Goal: Information Seeking & Learning: Learn about a topic

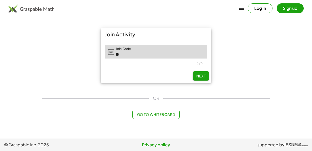
type input "*"
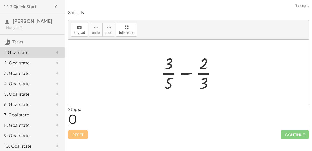
click at [189, 71] on div at bounding box center [190, 73] width 65 height 40
drag, startPoint x: 171, startPoint y: 84, endPoint x: 215, endPoint y: 79, distance: 44.3
click at [215, 79] on div at bounding box center [190, 73] width 65 height 40
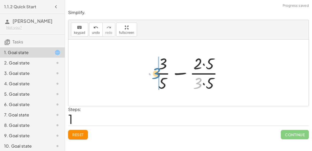
drag, startPoint x: 195, startPoint y: 82, endPoint x: 151, endPoint y: 72, distance: 44.5
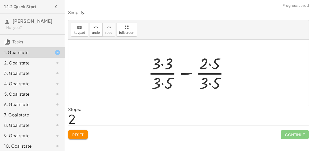
click at [164, 80] on div at bounding box center [191, 73] width 90 height 40
click at [163, 61] on div at bounding box center [191, 73] width 90 height 40
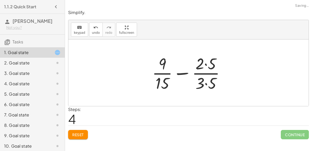
click at [204, 83] on div at bounding box center [191, 73] width 82 height 40
click at [203, 61] on div at bounding box center [191, 73] width 82 height 40
click at [207, 65] on div at bounding box center [191, 73] width 82 height 40
click at [207, 86] on div at bounding box center [191, 73] width 82 height 40
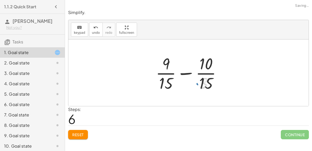
click at [183, 70] on div at bounding box center [190, 73] width 75 height 40
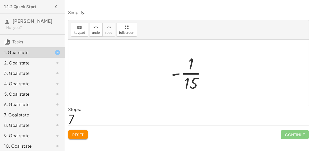
click at [177, 73] on div at bounding box center [191, 73] width 44 height 40
click at [188, 78] on div at bounding box center [191, 73] width 44 height 40
click at [77, 134] on span "Reset" at bounding box center [77, 134] width 11 height 5
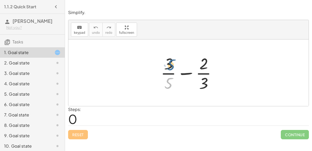
drag, startPoint x: 171, startPoint y: 84, endPoint x: 173, endPoint y: 66, distance: 18.9
click at [173, 66] on div at bounding box center [190, 73] width 65 height 40
drag, startPoint x: 201, startPoint y: 66, endPoint x: 203, endPoint y: 90, distance: 23.8
click at [203, 90] on div at bounding box center [190, 73] width 65 height 40
drag, startPoint x: 170, startPoint y: 82, endPoint x: 162, endPoint y: 84, distance: 7.7
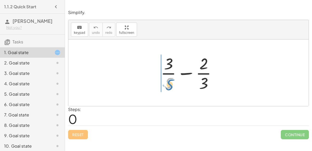
click at [162, 84] on div at bounding box center [190, 73] width 65 height 40
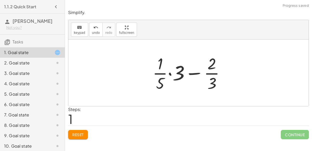
click at [169, 71] on div at bounding box center [190, 73] width 81 height 40
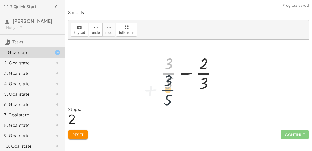
drag, startPoint x: 170, startPoint y: 74, endPoint x: 169, endPoint y: 90, distance: 16.1
click at [169, 90] on div at bounding box center [190, 73] width 65 height 40
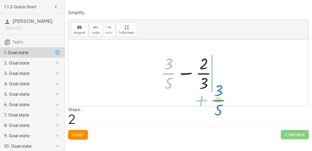
drag, startPoint x: 167, startPoint y: 75, endPoint x: 217, endPoint y: 99, distance: 56.0
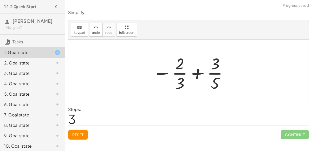
click at [197, 78] on div at bounding box center [190, 73] width 81 height 40
click at [197, 75] on div at bounding box center [190, 73] width 81 height 40
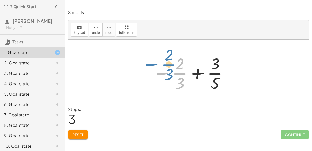
drag, startPoint x: 162, startPoint y: 72, endPoint x: 150, endPoint y: 63, distance: 15.2
click at [150, 63] on div at bounding box center [190, 73] width 81 height 40
drag, startPoint x: 177, startPoint y: 80, endPoint x: 178, endPoint y: 61, distance: 18.8
click at [178, 61] on div at bounding box center [190, 73] width 81 height 40
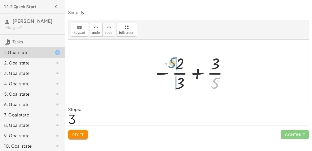
drag, startPoint x: 217, startPoint y: 84, endPoint x: 179, endPoint y: 65, distance: 42.0
click at [179, 65] on div at bounding box center [190, 73] width 81 height 40
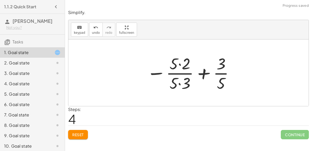
click at [181, 82] on div at bounding box center [190, 73] width 93 height 40
click at [182, 66] on div at bounding box center [190, 73] width 93 height 40
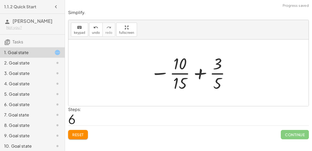
click at [196, 72] on div at bounding box center [191, 73] width 86 height 40
drag, startPoint x: 218, startPoint y: 84, endPoint x: 235, endPoint y: 81, distance: 18.0
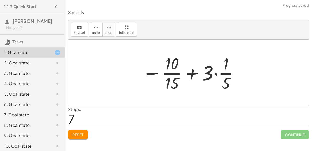
click at [217, 75] on div at bounding box center [191, 73] width 102 height 40
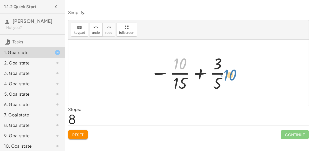
drag, startPoint x: 182, startPoint y: 62, endPoint x: 219, endPoint y: 67, distance: 37.9
click at [219, 67] on div at bounding box center [191, 73] width 86 height 40
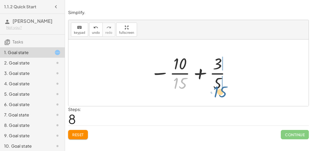
drag, startPoint x: 183, startPoint y: 80, endPoint x: 224, endPoint y: 89, distance: 41.2
click at [224, 89] on div at bounding box center [191, 73] width 86 height 40
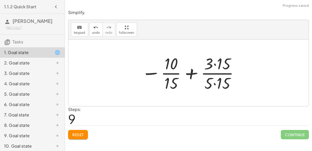
click at [216, 80] on div at bounding box center [190, 73] width 103 height 40
click at [216, 65] on div at bounding box center [190, 73] width 103 height 40
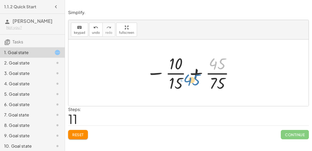
drag, startPoint x: 219, startPoint y: 63, endPoint x: 197, endPoint y: 76, distance: 25.7
click at [197, 76] on div at bounding box center [191, 73] width 94 height 40
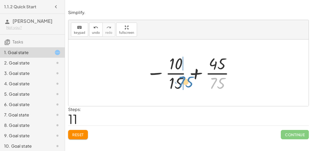
drag, startPoint x: 212, startPoint y: 80, endPoint x: 180, endPoint y: 78, distance: 32.3
click at [180, 78] on div at bounding box center [191, 73] width 94 height 40
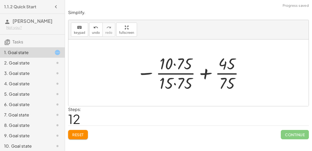
click at [169, 85] on div at bounding box center [190, 73] width 113 height 40
click at [176, 83] on div at bounding box center [190, 73] width 113 height 40
click at [175, 64] on div at bounding box center [190, 73] width 113 height 40
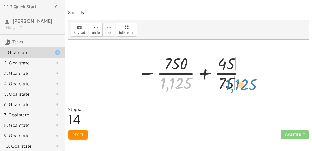
drag, startPoint x: 182, startPoint y: 85, endPoint x: 242, endPoint y: 86, distance: 60.9
click at [242, 86] on div at bounding box center [191, 73] width 112 height 40
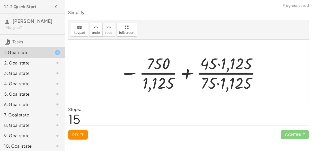
click at [219, 84] on div at bounding box center [190, 73] width 146 height 40
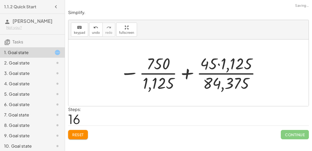
click at [220, 61] on div at bounding box center [190, 73] width 146 height 40
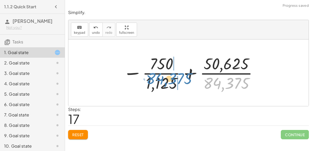
drag, startPoint x: 234, startPoint y: 81, endPoint x: 181, endPoint y: 76, distance: 52.5
click at [181, 76] on div at bounding box center [190, 73] width 140 height 40
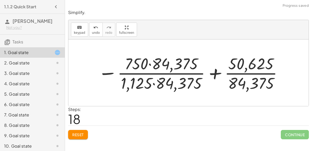
click at [152, 83] on div at bounding box center [190, 73] width 190 height 40
click at [149, 66] on div at bounding box center [190, 73] width 190 height 40
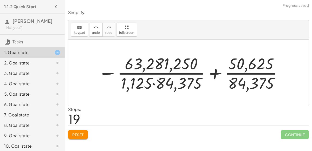
click at [152, 81] on div at bounding box center [190, 73] width 190 height 40
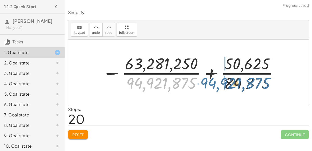
drag, startPoint x: 155, startPoint y: 81, endPoint x: 229, endPoint y: 81, distance: 73.6
click at [229, 81] on div at bounding box center [191, 73] width 182 height 40
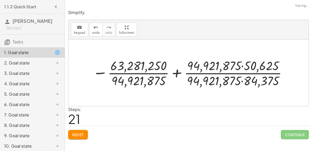
click at [242, 80] on div at bounding box center [190, 72] width 201 height 31
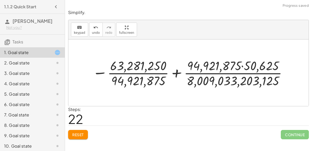
click at [242, 66] on div at bounding box center [190, 72] width 201 height 31
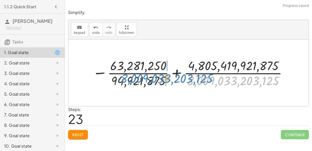
drag, startPoint x: 231, startPoint y: 79, endPoint x: 164, endPoint y: 78, distance: 67.1
click at [164, 78] on div at bounding box center [190, 72] width 201 height 31
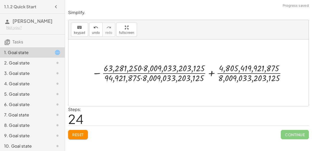
click at [141, 78] on div at bounding box center [190, 73] width 202 height 22
click at [141, 68] on div at bounding box center [190, 73] width 202 height 22
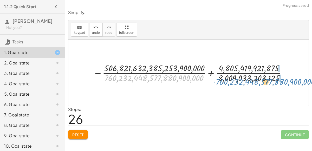
drag, startPoint x: 163, startPoint y: 79, endPoint x: 274, endPoint y: 82, distance: 111.4
click at [274, 82] on div at bounding box center [190, 73] width 201 height 22
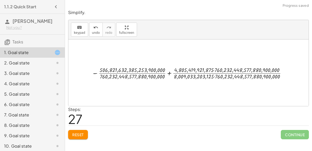
click at [214, 76] on div at bounding box center [190, 72] width 202 height 15
click at [215, 76] on div at bounding box center [190, 72] width 202 height 15
click at [214, 70] on div at bounding box center [190, 72] width 201 height 15
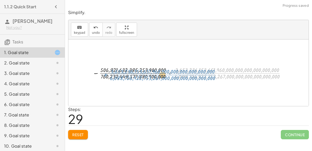
drag, startPoint x: 210, startPoint y: 74, endPoint x: 146, endPoint y: 76, distance: 64.3
click at [146, 76] on div at bounding box center [190, 72] width 201 height 15
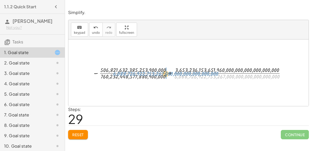
drag, startPoint x: 198, startPoint y: 76, endPoint x: 137, endPoint y: 73, distance: 61.5
click at [137, 73] on div at bounding box center [190, 72] width 201 height 15
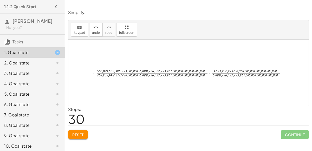
click at [139, 75] on div at bounding box center [190, 72] width 202 height 11
click at [139, 71] on div at bounding box center [191, 73] width 198 height 10
click at [141, 71] on div at bounding box center [191, 73] width 198 height 10
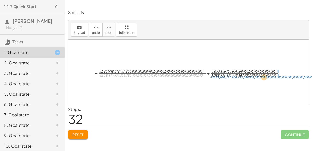
drag, startPoint x: 138, startPoint y: 75, endPoint x: 249, endPoint y: 76, distance: 111.6
click at [249, 76] on div at bounding box center [191, 73] width 198 height 11
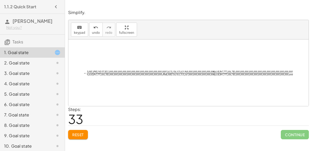
click at [213, 74] on div at bounding box center [190, 73] width 219 height 8
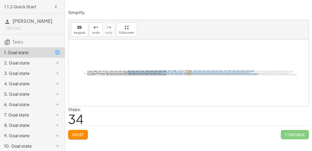
drag, startPoint x: 212, startPoint y: 73, endPoint x: 178, endPoint y: 73, distance: 33.6
click at [178, 73] on div at bounding box center [190, 73] width 219 height 8
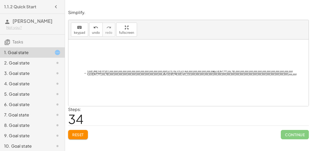
click at [213, 71] on div at bounding box center [190, 73] width 219 height 8
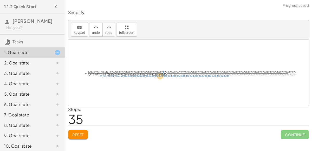
drag, startPoint x: 213, startPoint y: 75, endPoint x: 145, endPoint y: 76, distance: 67.7
click at [145, 76] on div at bounding box center [190, 73] width 217 height 8
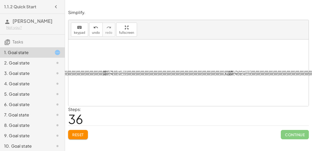
click at [102, 74] on div at bounding box center [190, 73] width 339 height 8
click at [103, 74] on div at bounding box center [190, 73] width 339 height 8
click at [102, 71] on div at bounding box center [190, 73] width 339 height 8
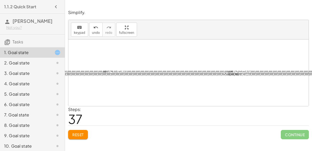
click at [103, 71] on div at bounding box center [190, 73] width 339 height 8
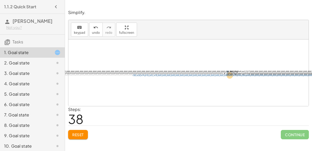
drag, startPoint x: 200, startPoint y: 75, endPoint x: 305, endPoint y: 75, distance: 104.3
click at [305, 75] on div at bounding box center [190, 73] width 337 height 8
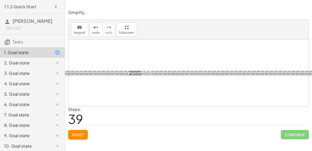
click at [312, 74] on div at bounding box center [191, 73] width 532 height 8
click at [308, 75] on div at bounding box center [191, 73] width 532 height 8
click at [309, 73] on div at bounding box center [191, 73] width 532 height 8
click at [116, 73] on div at bounding box center [191, 73] width 532 height 8
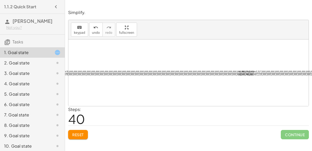
click at [236, 72] on div at bounding box center [190, 73] width 361 height 8
click at [238, 75] on div at bounding box center [190, 73] width 361 height 8
click at [239, 72] on div at bounding box center [191, 73] width 360 height 8
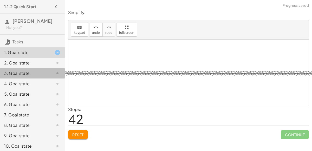
click at [64, 89] on div "3. Goal state" at bounding box center [32, 94] width 65 height 10
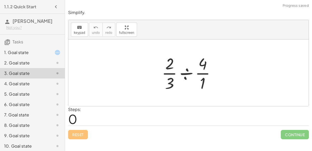
click at [51, 68] on div "1. Goal state" at bounding box center [32, 73] width 65 height 10
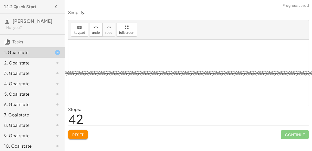
click at [68, 71] on div at bounding box center [191, 73] width 360 height 8
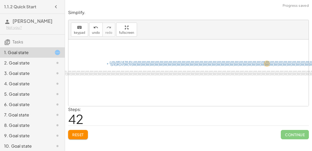
drag, startPoint x: 71, startPoint y: 71, endPoint x: 137, endPoint y: 61, distance: 66.3
click at [137, 61] on div "+ · 3 · 5 − · 2 · 3 + · · 1 · 5 · 3 − · 2 · 3 + · 1 · 3 · 5 − · 2 · 3 + · 3 · 5…" at bounding box center [219, 73] width 303 height 67
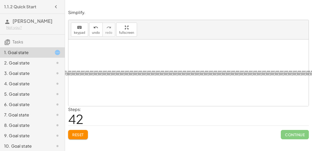
click at [65, 73] on div at bounding box center [191, 73] width 360 height 8
click at [0, 0] on div "Simplify. keyboard keypad undo undo redo redo fullscreen + · 3 · 5 − · 2 · 3 + …" at bounding box center [0, 0] width 0 height 0
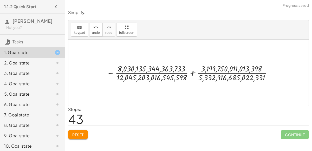
click at [185, 75] on div at bounding box center [191, 73] width 174 height 20
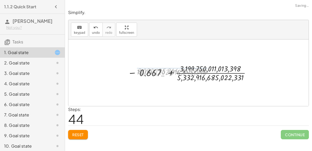
click at [185, 74] on div at bounding box center [190, 73] width 125 height 20
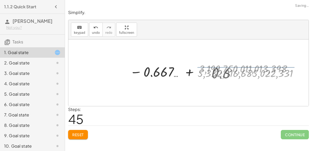
click at [185, 74] on div at bounding box center [191, 72] width 99 height 19
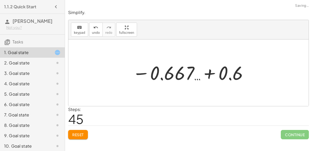
click at [185, 75] on div at bounding box center [191, 73] width 132 height 26
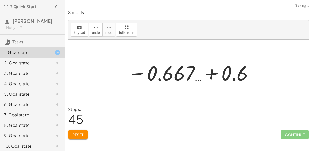
click at [211, 75] on div at bounding box center [191, 73] width 132 height 26
click at [211, 75] on div at bounding box center [194, 73] width 78 height 26
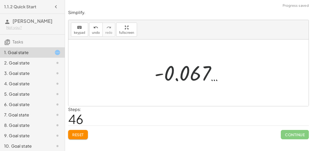
click at [169, 76] on div at bounding box center [191, 73] width 78 height 26
click at [80, 131] on button "Reset" at bounding box center [78, 134] width 20 height 9
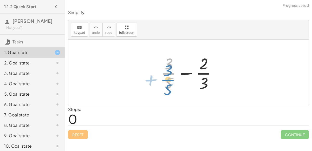
drag, startPoint x: 170, startPoint y: 78, endPoint x: 163, endPoint y: 84, distance: 9.8
click at [163, 84] on div at bounding box center [190, 73] width 65 height 40
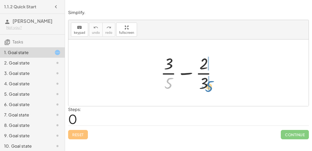
drag, startPoint x: 168, startPoint y: 84, endPoint x: 210, endPoint y: 89, distance: 42.4
click at [210, 89] on div at bounding box center [190, 73] width 65 height 40
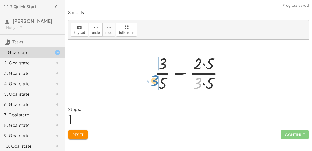
drag, startPoint x: 198, startPoint y: 85, endPoint x: 157, endPoint y: 82, distance: 41.2
click at [157, 82] on div at bounding box center [190, 73] width 77 height 40
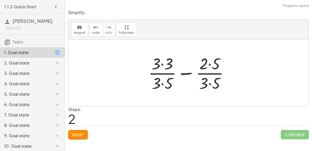
click at [163, 81] on div at bounding box center [191, 73] width 90 height 40
click at [209, 83] on div at bounding box center [191, 73] width 90 height 40
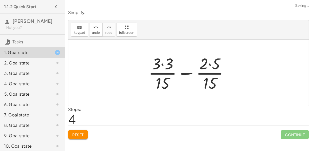
click at [210, 66] on div at bounding box center [190, 73] width 89 height 40
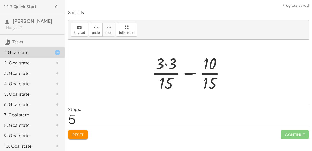
click at [167, 63] on div at bounding box center [190, 73] width 82 height 40
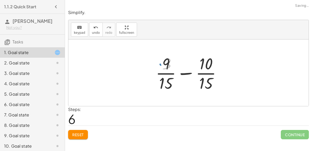
click at [183, 71] on div at bounding box center [190, 73] width 75 height 40
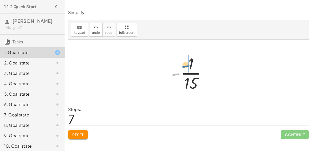
drag, startPoint x: 177, startPoint y: 73, endPoint x: 189, endPoint y: 66, distance: 13.6
click at [189, 66] on div at bounding box center [191, 73] width 44 height 40
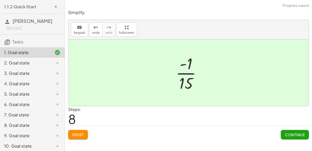
click at [290, 130] on button "Continue" at bounding box center [295, 134] width 28 height 9
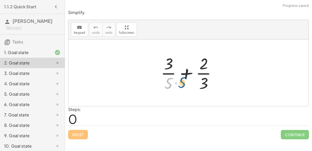
drag, startPoint x: 168, startPoint y: 80, endPoint x: 170, endPoint y: 84, distance: 4.1
click at [170, 84] on div at bounding box center [190, 73] width 65 height 40
click at [184, 76] on div at bounding box center [190, 73] width 65 height 40
drag, startPoint x: 170, startPoint y: 82, endPoint x: 209, endPoint y: 79, distance: 39.0
click at [209, 79] on div at bounding box center [190, 73] width 65 height 40
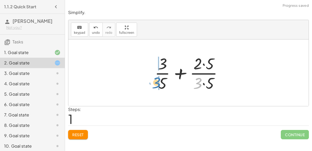
drag, startPoint x: 195, startPoint y: 82, endPoint x: 154, endPoint y: 82, distance: 41.4
click at [154, 82] on div at bounding box center [190, 73] width 77 height 40
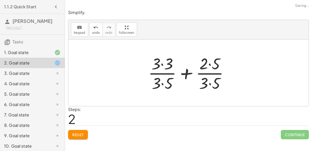
click at [211, 84] on div at bounding box center [191, 73] width 90 height 40
click at [162, 81] on div at bounding box center [190, 73] width 89 height 40
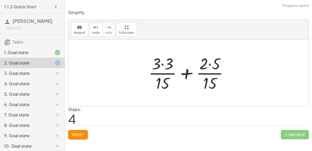
click at [163, 65] on div at bounding box center [190, 73] width 89 height 40
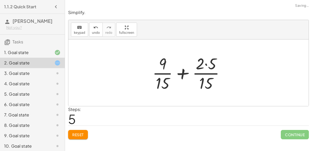
click at [205, 63] on div at bounding box center [191, 73] width 82 height 40
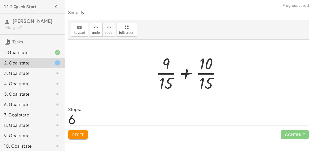
click at [187, 75] on div at bounding box center [190, 73] width 75 height 40
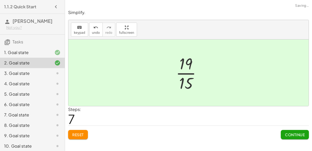
click at [294, 136] on span "Continue" at bounding box center [295, 134] width 20 height 5
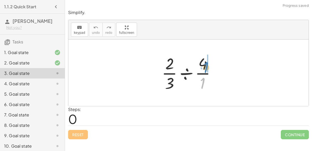
drag, startPoint x: 202, startPoint y: 83, endPoint x: 205, endPoint y: 67, distance: 16.2
click at [205, 67] on div at bounding box center [190, 73] width 63 height 40
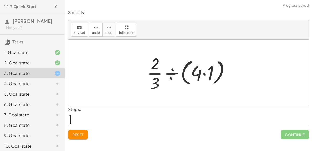
click at [205, 76] on div at bounding box center [191, 73] width 92 height 40
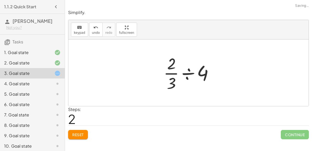
click at [203, 74] on div at bounding box center [190, 73] width 59 height 40
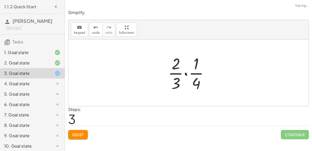
click at [192, 73] on div at bounding box center [190, 73] width 50 height 40
click at [185, 74] on div at bounding box center [190, 73] width 50 height 40
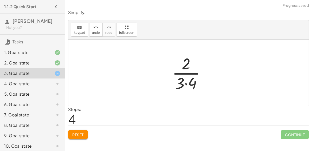
click at [186, 84] on div at bounding box center [191, 73] width 42 height 40
drag, startPoint x: 185, startPoint y: 66, endPoint x: 186, endPoint y: 75, distance: 8.9
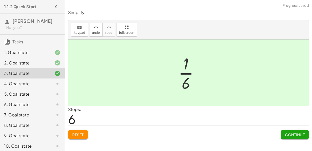
click at [289, 131] on button "Continue" at bounding box center [295, 134] width 28 height 9
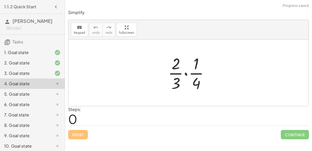
click at [188, 74] on div at bounding box center [190, 73] width 50 height 40
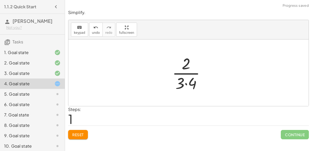
click at [190, 78] on div at bounding box center [191, 73] width 42 height 40
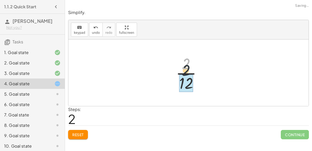
drag, startPoint x: 185, startPoint y: 65, endPoint x: 186, endPoint y: 79, distance: 14.1
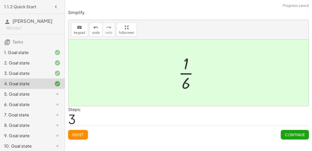
click at [304, 130] on button "Continue" at bounding box center [295, 134] width 28 height 9
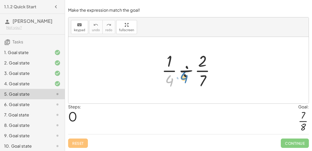
drag, startPoint x: 170, startPoint y: 83, endPoint x: 180, endPoint y: 81, distance: 9.8
click at [180, 81] on div at bounding box center [190, 70] width 63 height 40
click at [185, 73] on div at bounding box center [190, 70] width 63 height 40
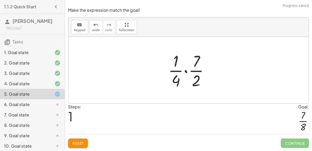
click at [184, 71] on div at bounding box center [191, 70] width 50 height 40
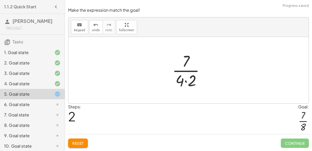
click at [185, 84] on div at bounding box center [191, 70] width 42 height 40
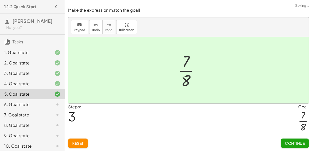
click at [286, 139] on button "Continue" at bounding box center [295, 143] width 28 height 9
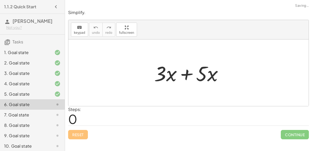
click at [185, 71] on div at bounding box center [191, 73] width 78 height 27
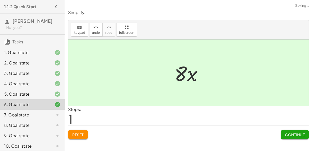
click at [296, 130] on button "Continue" at bounding box center [295, 134] width 28 height 9
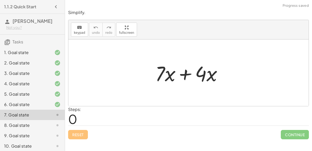
click at [184, 69] on div at bounding box center [191, 73] width 76 height 27
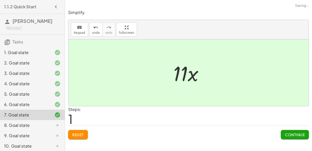
click at [304, 133] on span "Continue" at bounding box center [295, 134] width 20 height 5
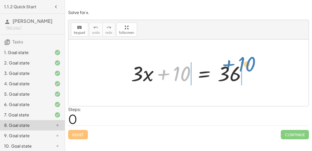
drag, startPoint x: 185, startPoint y: 78, endPoint x: 253, endPoint y: 70, distance: 68.6
click at [253, 70] on div "+ 10 + · 3 · x + 10 = 36" at bounding box center [188, 72] width 131 height 29
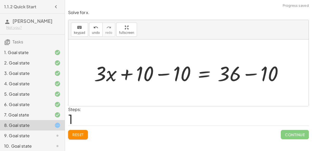
click at [251, 76] on div at bounding box center [191, 73] width 199 height 27
click at [251, 76] on div at bounding box center [172, 73] width 161 height 27
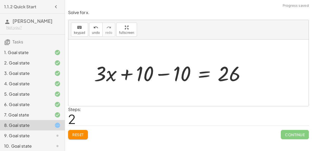
click at [168, 75] on div at bounding box center [172, 73] width 161 height 27
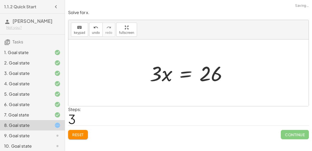
click at [180, 72] on div at bounding box center [190, 73] width 87 height 27
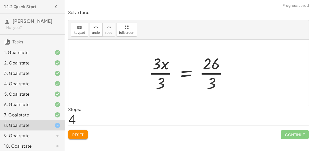
click at [164, 72] on div at bounding box center [190, 73] width 89 height 40
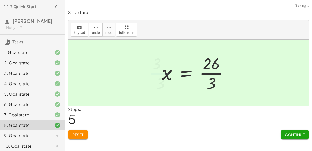
click at [211, 75] on div at bounding box center [197, 73] width 76 height 40
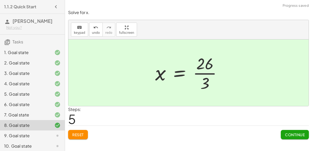
click at [285, 137] on button "Continue" at bounding box center [295, 134] width 28 height 9
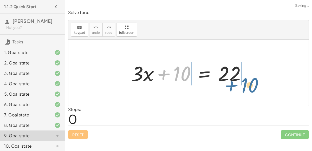
drag, startPoint x: 184, startPoint y: 73, endPoint x: 251, endPoint y: 84, distance: 68.3
click at [251, 84] on div at bounding box center [191, 73] width 124 height 27
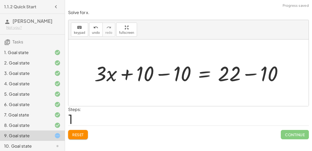
click at [162, 72] on div at bounding box center [191, 73] width 198 height 27
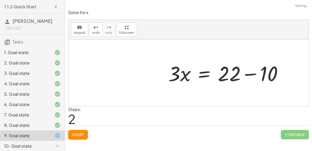
click at [252, 73] on div at bounding box center [228, 73] width 124 height 27
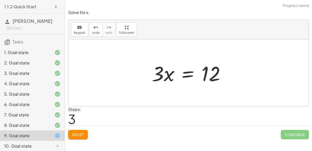
click at [194, 73] on div at bounding box center [190, 73] width 82 height 27
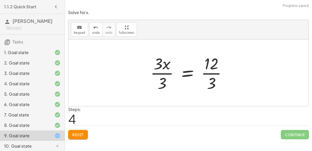
click at [165, 72] on div at bounding box center [191, 73] width 86 height 40
click at [205, 72] on div at bounding box center [197, 73] width 73 height 40
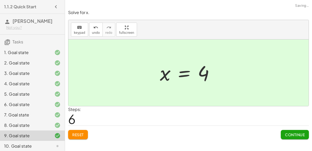
click at [292, 131] on button "Continue" at bounding box center [295, 134] width 28 height 9
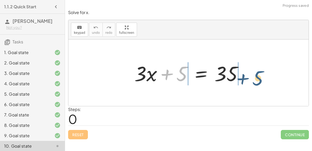
drag, startPoint x: 180, startPoint y: 74, endPoint x: 259, endPoint y: 80, distance: 79.3
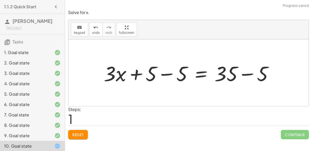
click at [245, 73] on div at bounding box center [190, 73] width 179 height 27
click at [164, 71] on div at bounding box center [175, 73] width 148 height 27
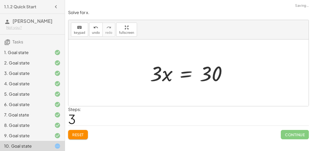
click at [199, 72] on div at bounding box center [191, 73] width 86 height 27
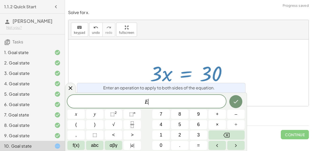
click at [110, 69] on div at bounding box center [188, 73] width 240 height 67
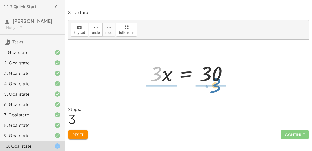
drag, startPoint x: 153, startPoint y: 75, endPoint x: 213, endPoint y: 87, distance: 60.4
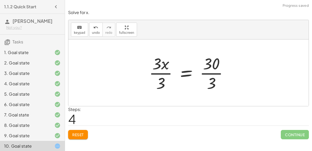
click at [163, 73] on div at bounding box center [190, 73] width 88 height 40
click at [220, 75] on div at bounding box center [196, 73] width 75 height 40
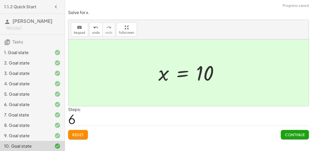
click at [285, 134] on span "Continue" at bounding box center [295, 134] width 20 height 5
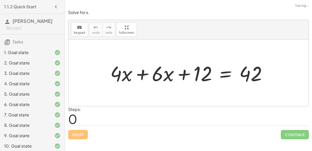
click at [139, 77] on div at bounding box center [191, 73] width 166 height 27
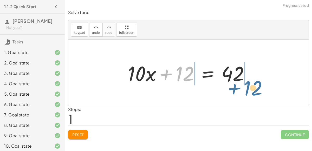
drag, startPoint x: 184, startPoint y: 75, endPoint x: 253, endPoint y: 89, distance: 69.6
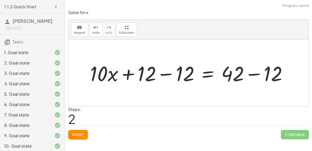
click at [166, 76] on div at bounding box center [190, 73] width 207 height 27
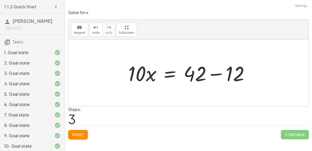
click at [253, 74] on div at bounding box center [191, 73] width 131 height 27
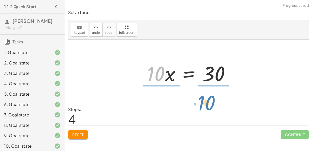
drag, startPoint x: 160, startPoint y: 75, endPoint x: 220, endPoint y: 107, distance: 67.6
click at [0, 0] on div "Solve for x. keyboard keypad undo undo redo redo fullscreen + · 4 · x + · 6 · x…" at bounding box center [0, 0] width 0 height 0
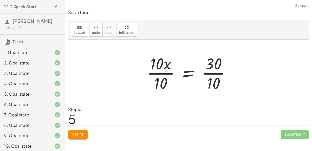
click at [159, 73] on div at bounding box center [190, 73] width 93 height 40
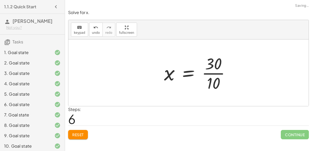
click at [218, 73] on div at bounding box center [199, 73] width 75 height 40
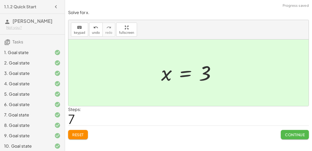
click at [298, 138] on button "Continue" at bounding box center [295, 134] width 28 height 9
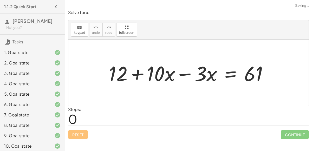
click at [184, 74] on div at bounding box center [190, 73] width 169 height 27
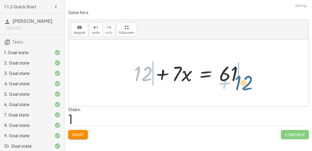
drag, startPoint x: 148, startPoint y: 77, endPoint x: 249, endPoint y: 86, distance: 101.3
click at [249, 86] on div "+ 12 + · 10 · x − · 3 · x = 61 + 12 + 12 + · x = 61 · 7" at bounding box center [188, 72] width 125 height 29
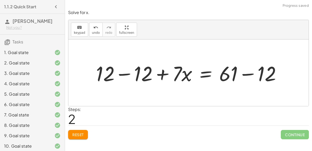
click at [130, 73] on div at bounding box center [190, 73] width 195 height 27
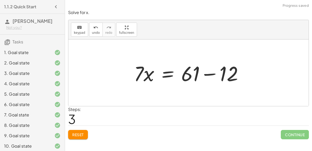
click at [214, 74] on div at bounding box center [190, 73] width 118 height 27
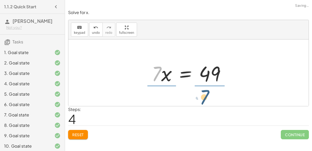
drag, startPoint x: 140, startPoint y: 73, endPoint x: 190, endPoint y: 94, distance: 53.8
click at [190, 94] on div "+ 12 + · 10 · x − · 3 · x = 61 + 12 + · 7 · x = 61 + 12 − 12 + · 7 · x = + 61 −…" at bounding box center [188, 73] width 240 height 67
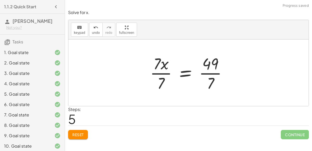
click at [163, 74] on div at bounding box center [191, 73] width 86 height 40
click at [208, 72] on div at bounding box center [196, 73] width 75 height 40
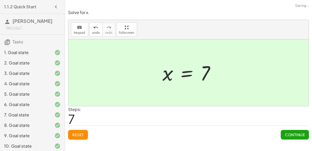
click at [299, 135] on span "Continue" at bounding box center [295, 134] width 20 height 5
